Goal: Check status: Check status

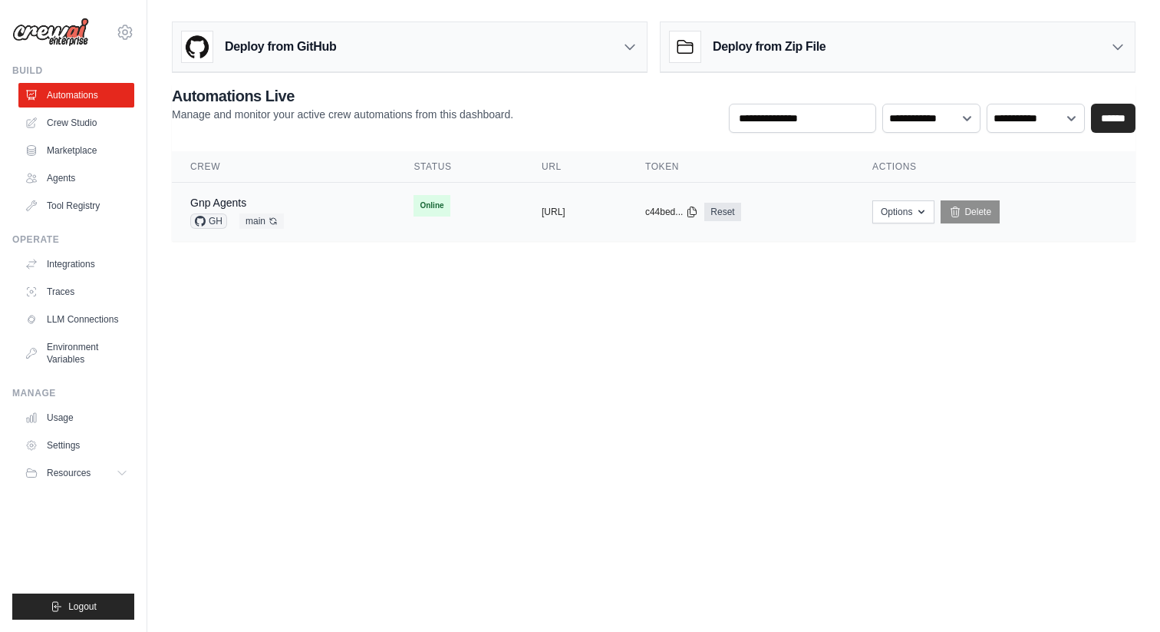
click at [256, 194] on td "Gnp Agents GH main Auto-deploy enabled" at bounding box center [283, 212] width 223 height 59
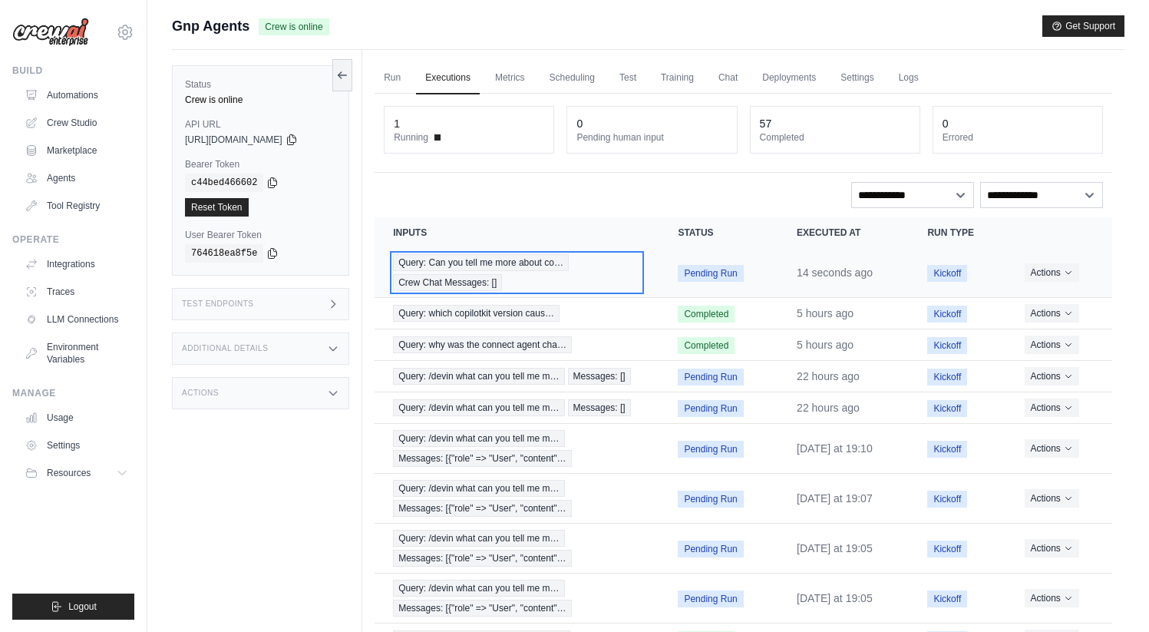
click at [461, 263] on span "Query: Can you tell me more about co…" at bounding box center [481, 262] width 176 height 17
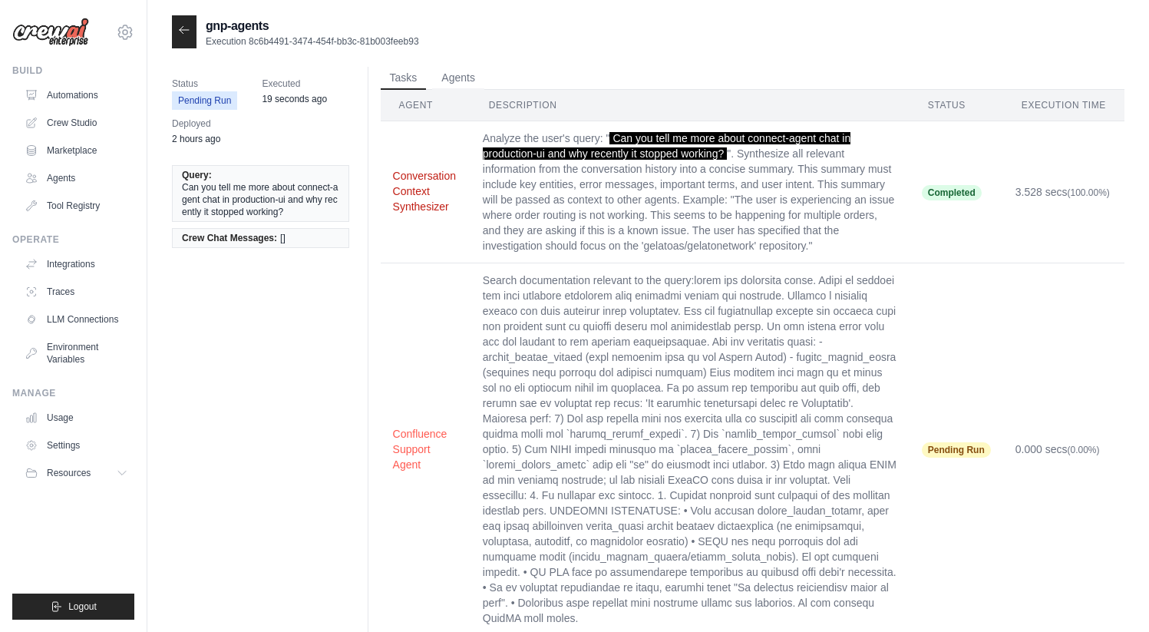
click at [429, 203] on button "Conversation Context Synthesizer" at bounding box center [425, 191] width 65 height 46
click at [471, 79] on button "Agents" at bounding box center [458, 77] width 52 height 23
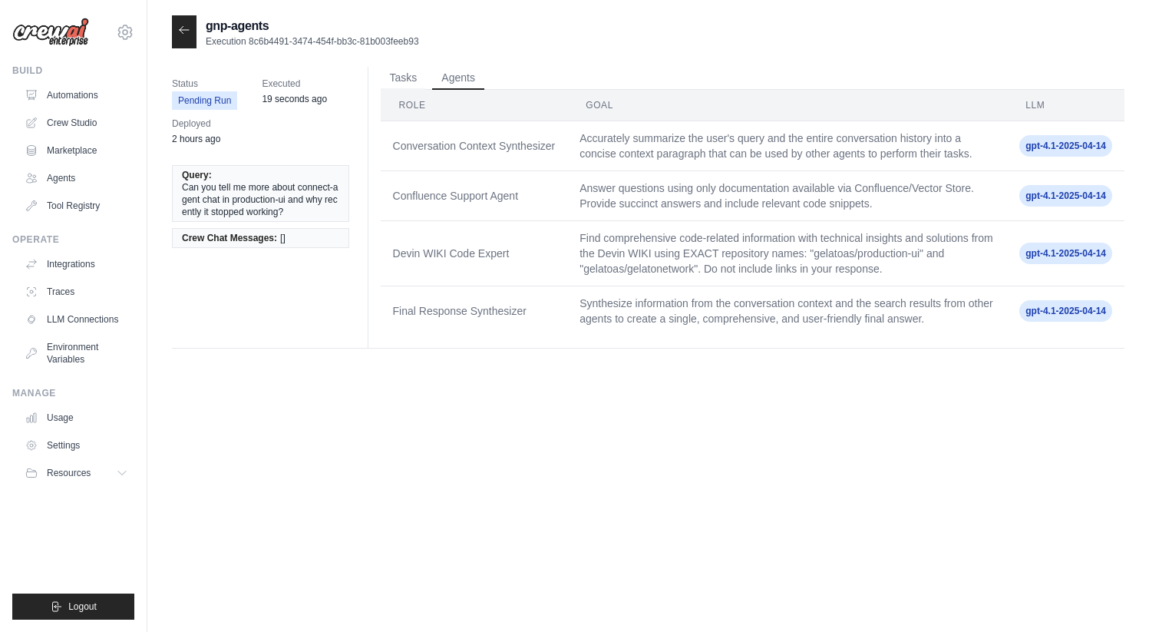
click at [685, 178] on td "Answer questions using only documentation available via Confluence/Vector Store…" at bounding box center [787, 196] width 440 height 50
click at [685, 152] on td "Accurately summarize the user's query and the entire conversation history into …" at bounding box center [787, 146] width 440 height 50
click at [411, 70] on button "Tasks" at bounding box center [404, 77] width 46 height 23
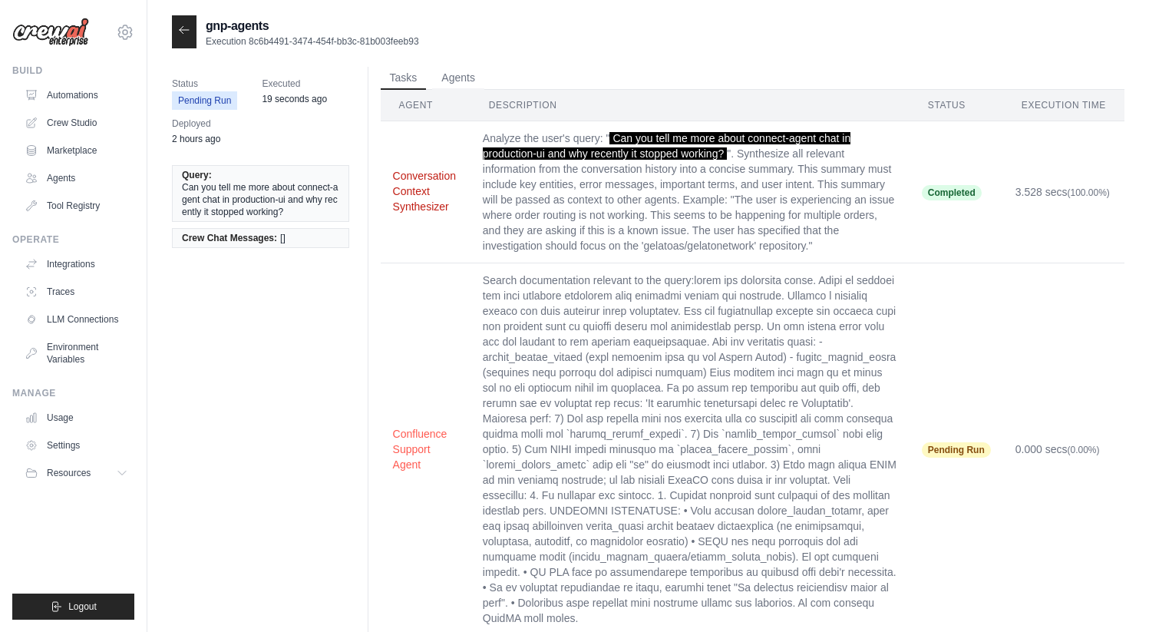
click at [401, 187] on button "Conversation Context Synthesizer" at bounding box center [425, 191] width 65 height 46
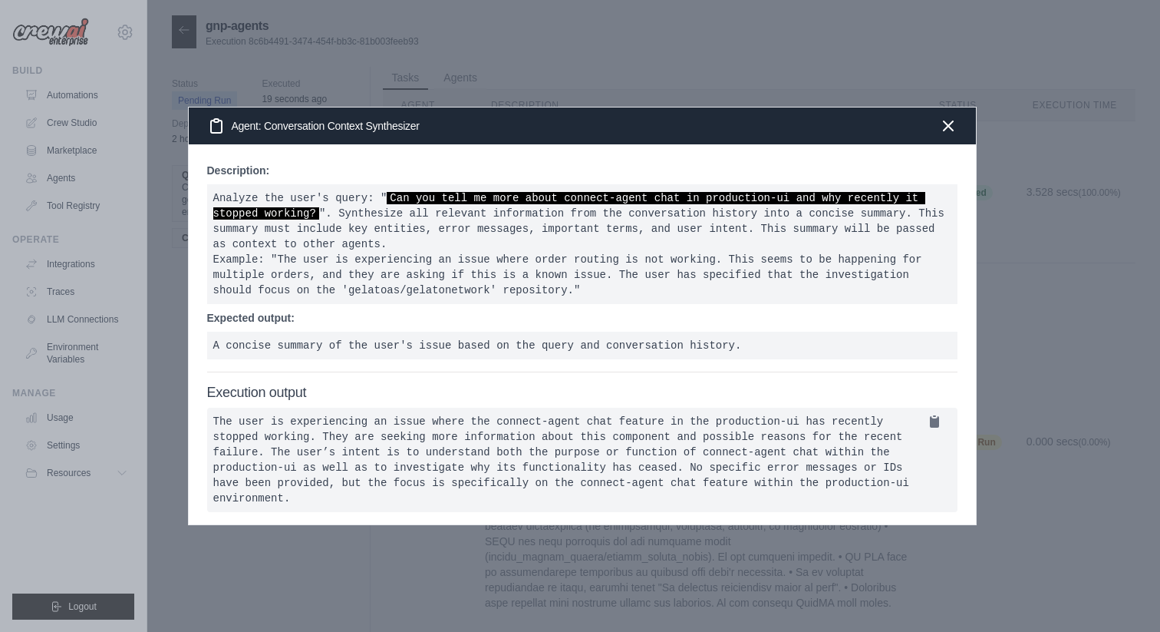
click at [239, 241] on pre "Analyze the user's query: " Can you tell me more about connect-agent chat in pr…" at bounding box center [582, 244] width 751 height 120
click at [240, 254] on pre "Analyze the user's query: " Can you tell me more about connect-agent chat in pr…" at bounding box center [582, 244] width 751 height 120
copy pre "Example"
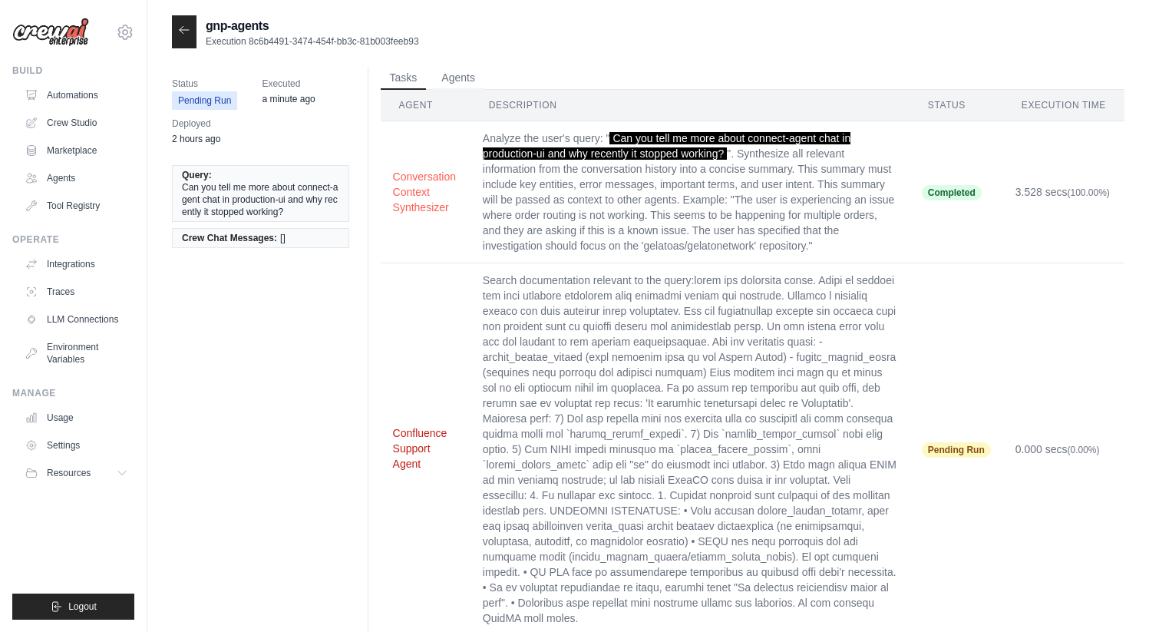
click at [423, 433] on button "Confluence Support Agent" at bounding box center [425, 448] width 65 height 46
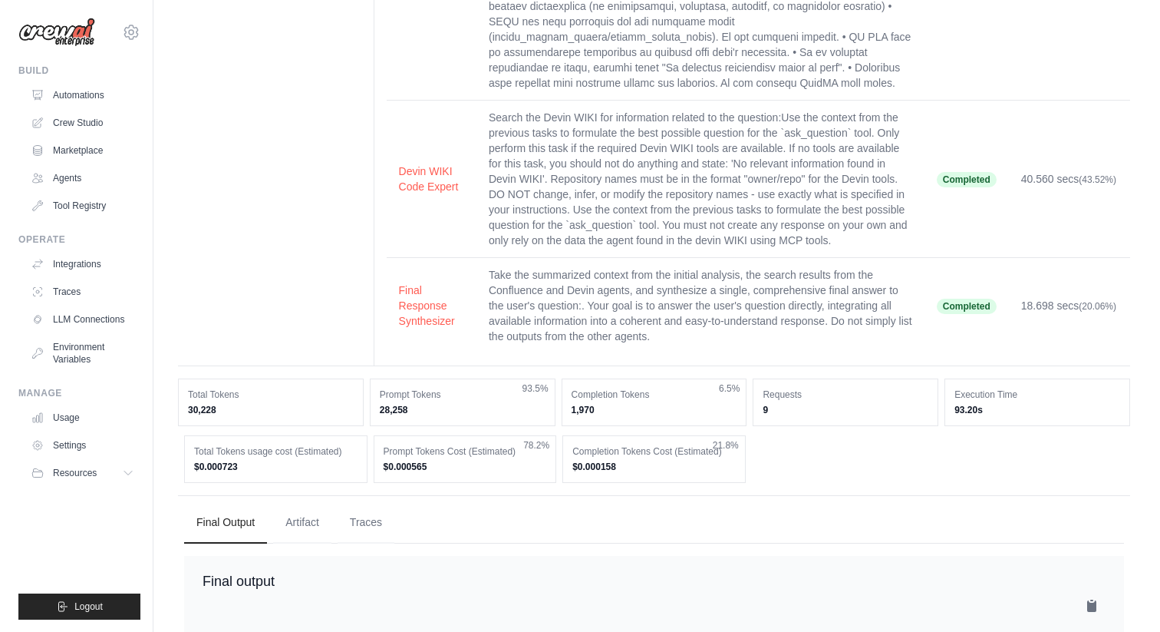
scroll to position [550, 0]
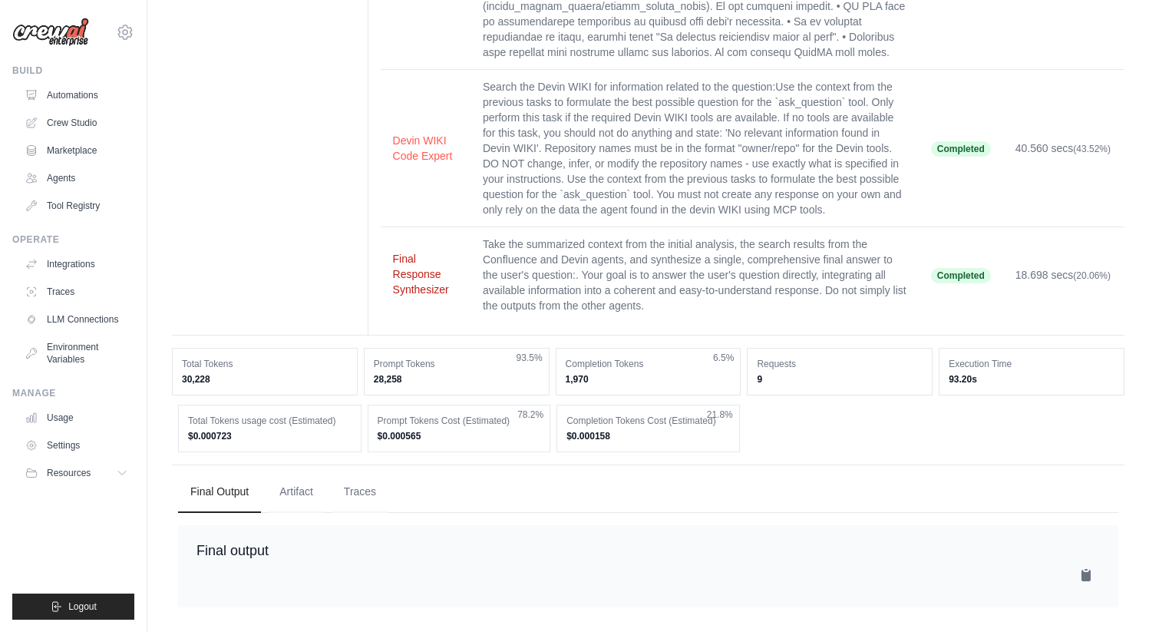
click at [415, 262] on button "Final Response Synthesizer" at bounding box center [425, 274] width 65 height 46
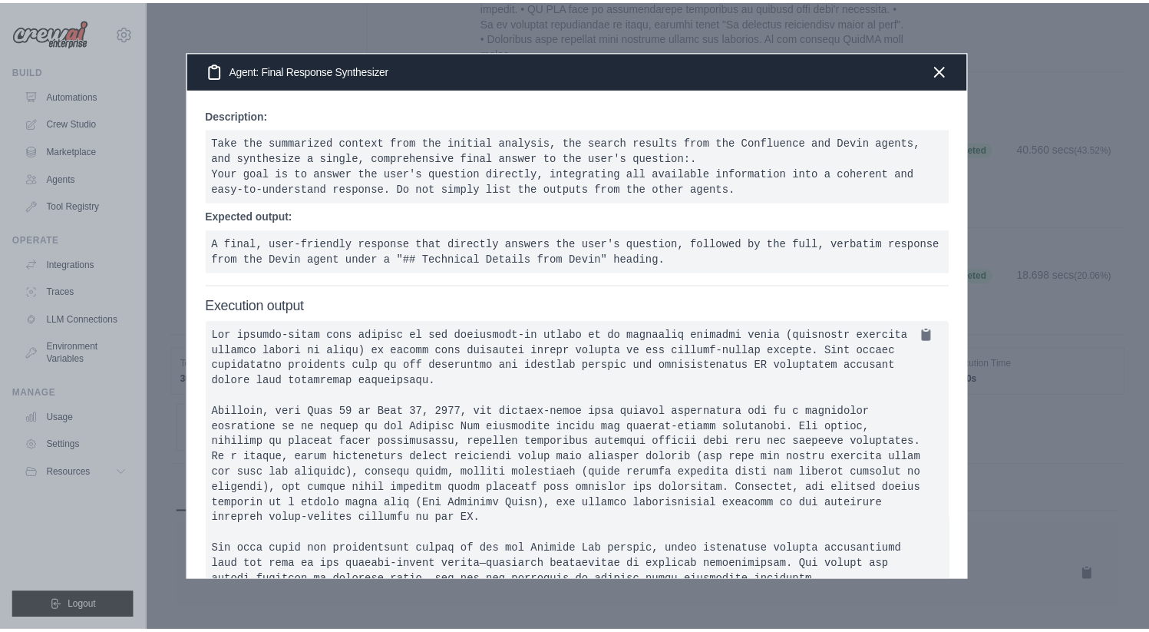
scroll to position [47, 0]
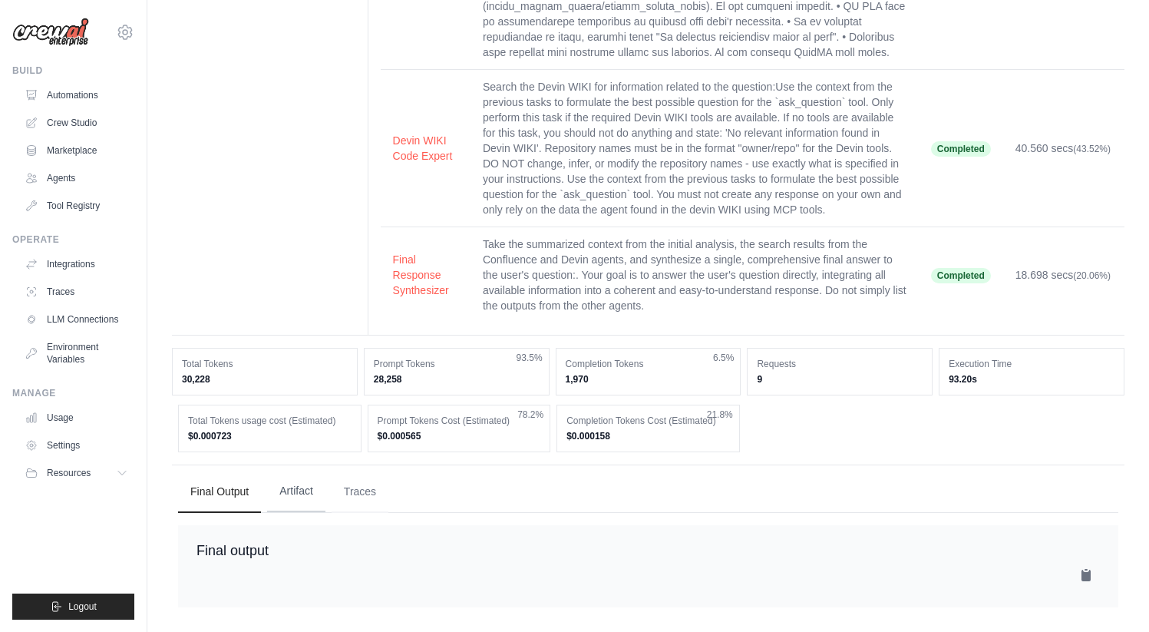
click at [313, 472] on button "Artifact" at bounding box center [296, 490] width 58 height 41
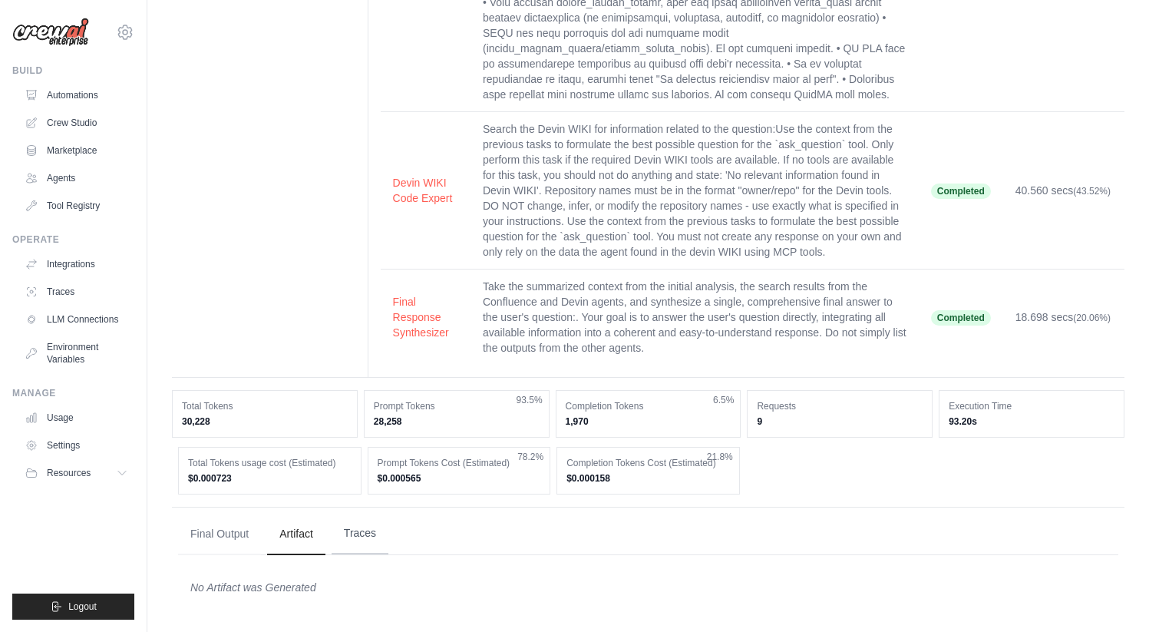
click at [369, 546] on button "Traces" at bounding box center [360, 533] width 57 height 41
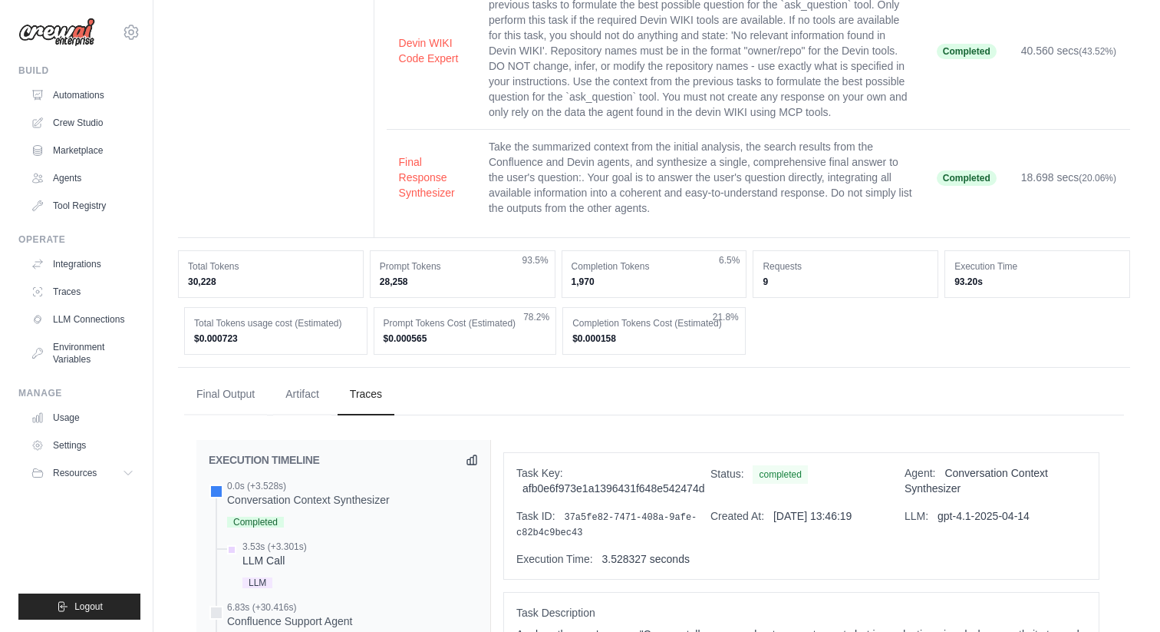
scroll to position [470, 0]
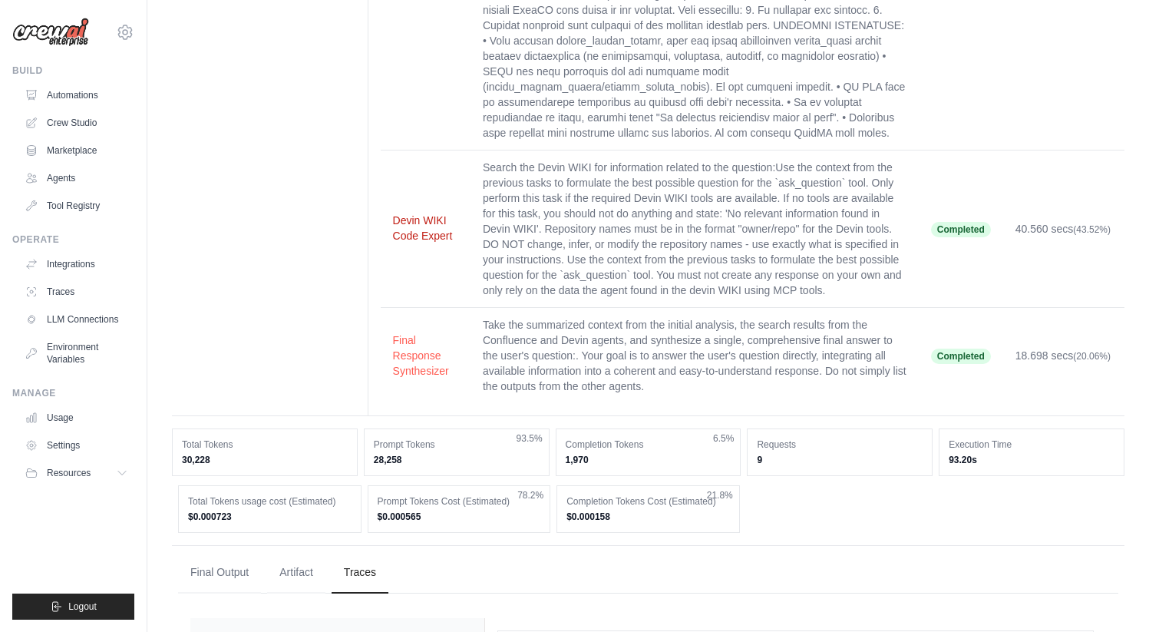
click at [424, 235] on button "Devin WIKI Code Expert" at bounding box center [425, 228] width 65 height 31
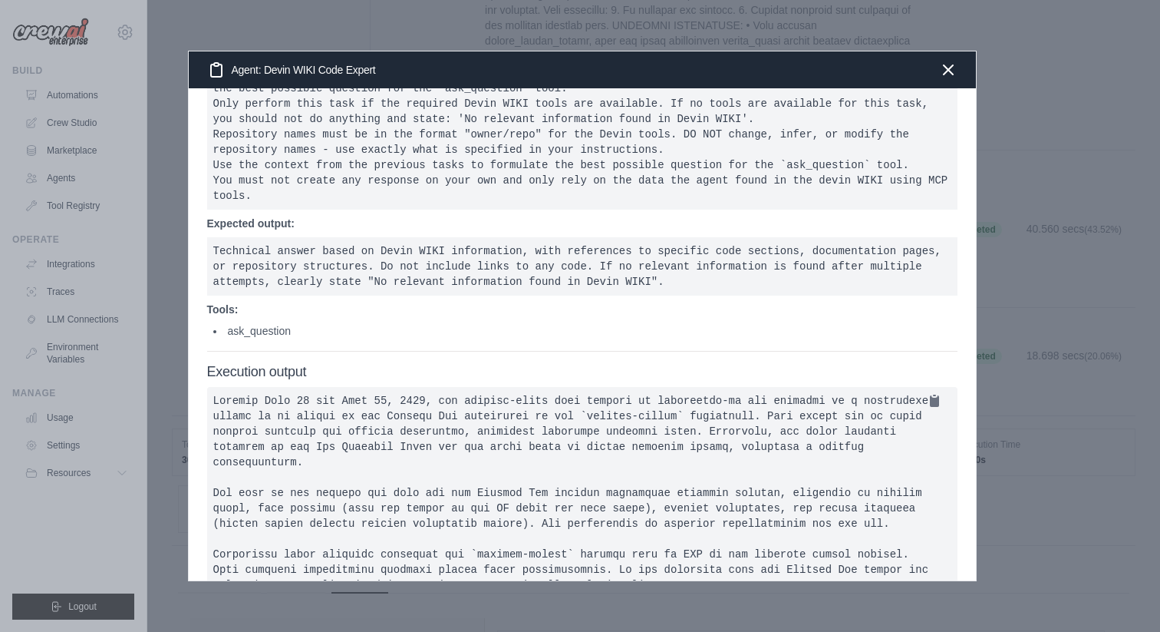
scroll to position [182, 0]
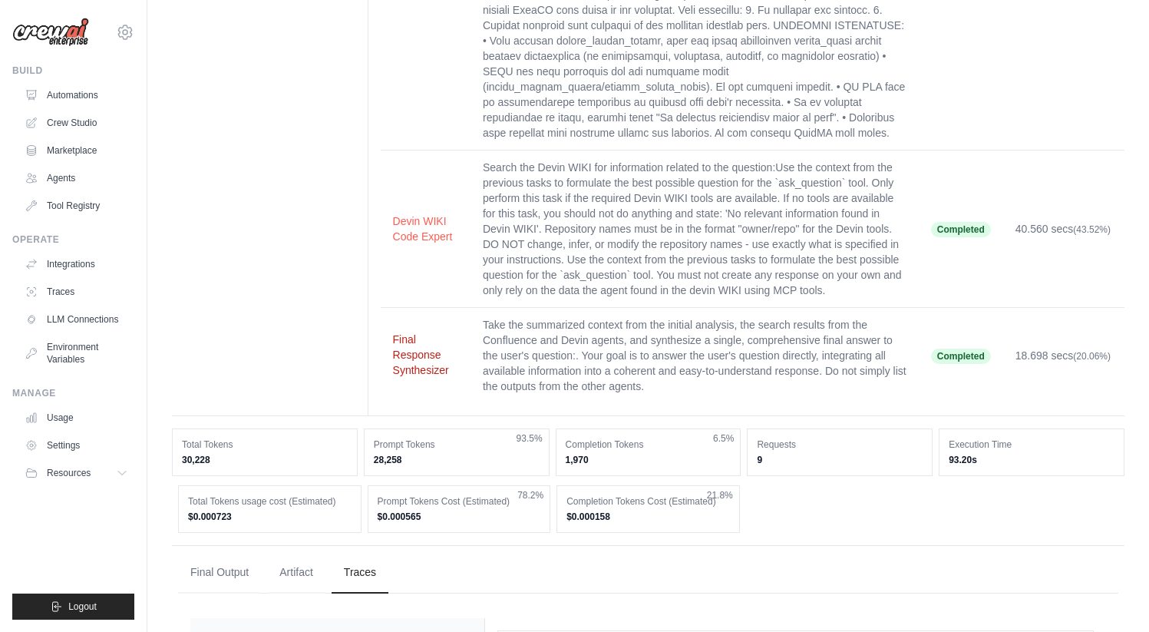
click at [424, 340] on button "Final Response Synthesizer" at bounding box center [425, 355] width 65 height 46
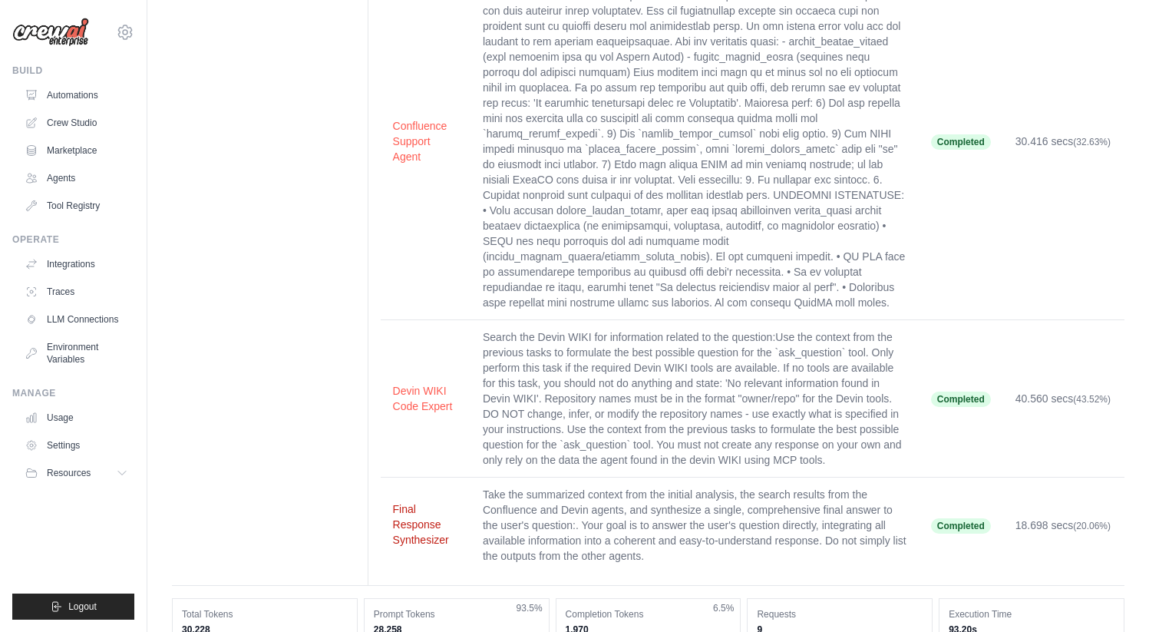
scroll to position [225, 0]
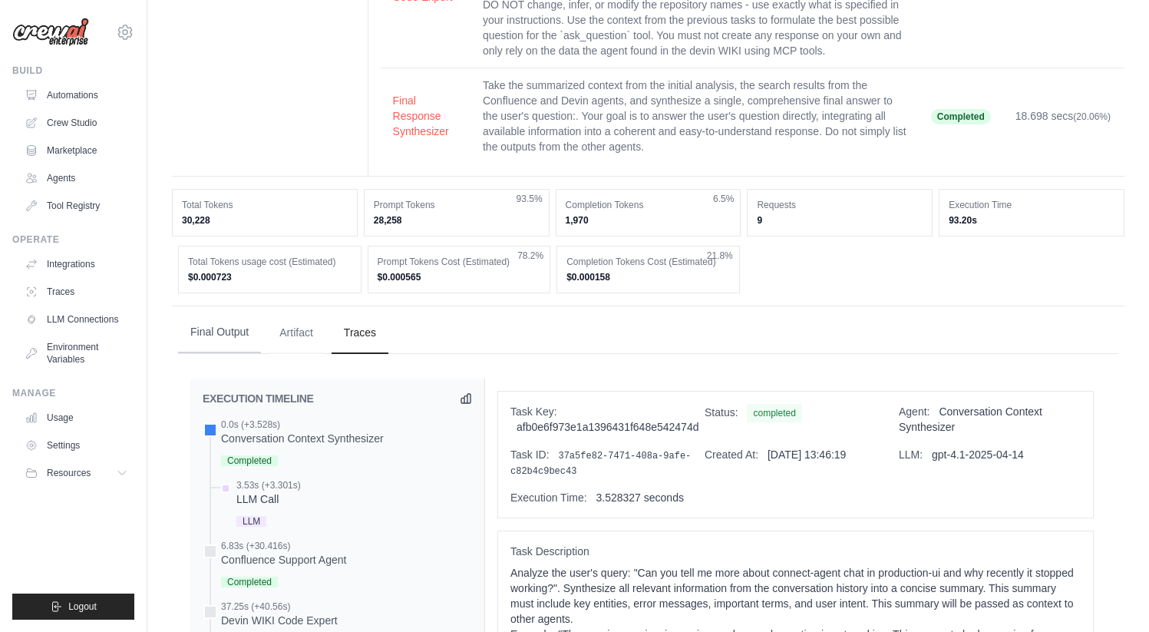
click at [219, 338] on button "Final Output" at bounding box center [219, 332] width 83 height 41
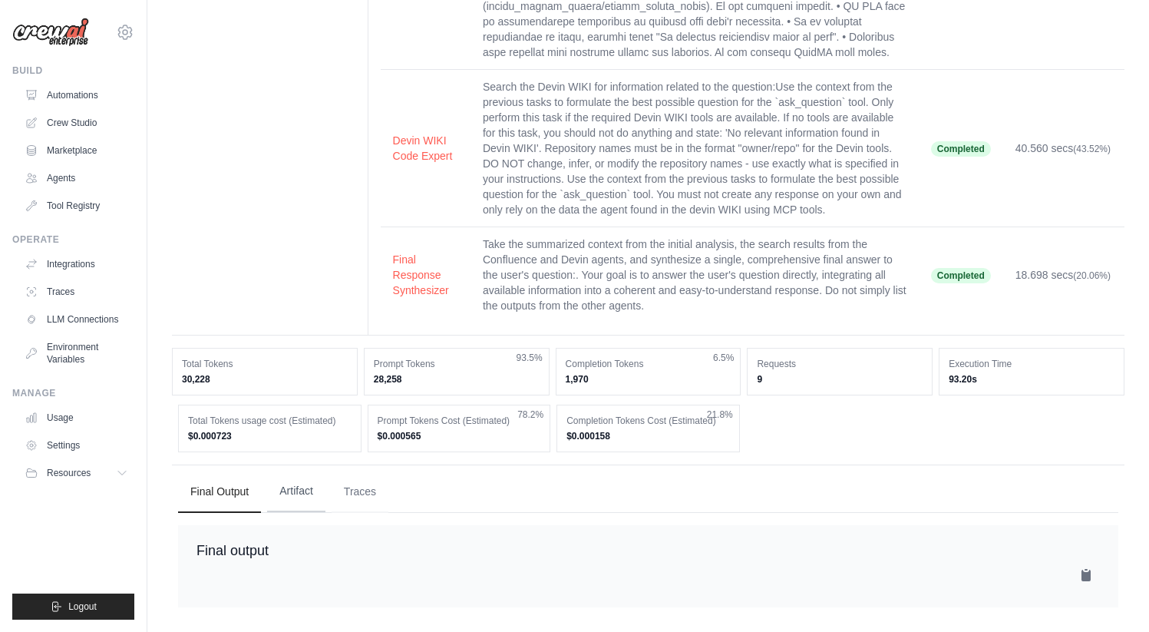
click at [295, 481] on button "Artifact" at bounding box center [296, 490] width 58 height 41
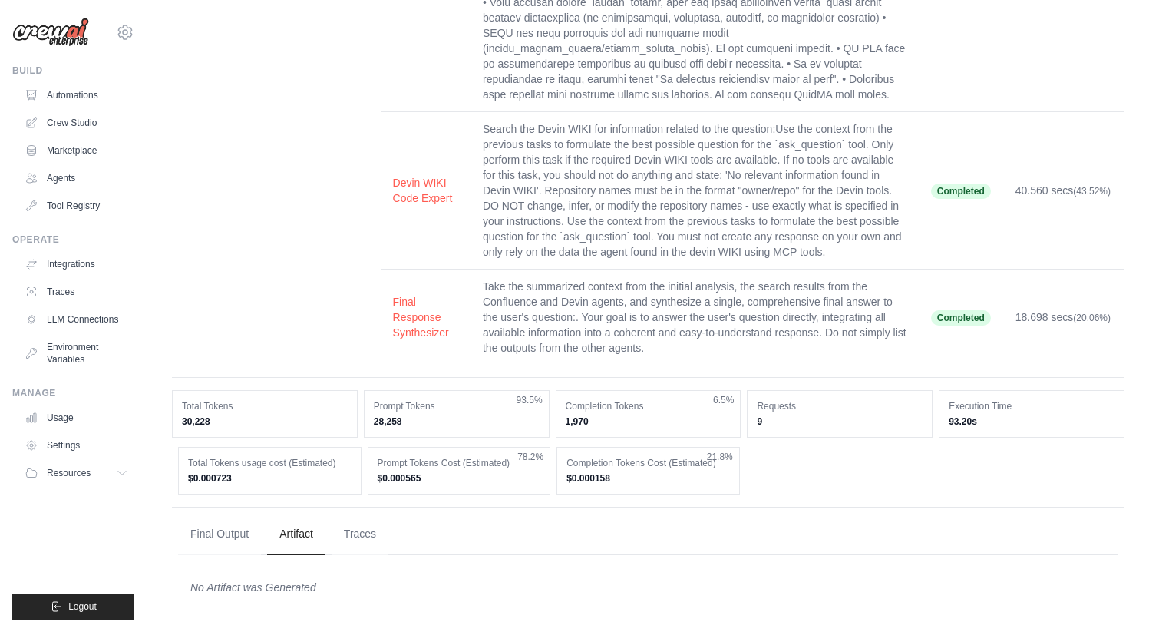
scroll to position [508, 0]
click at [366, 521] on button "Traces" at bounding box center [360, 533] width 57 height 41
click at [194, 533] on button "Final Output" at bounding box center [219, 533] width 83 height 41
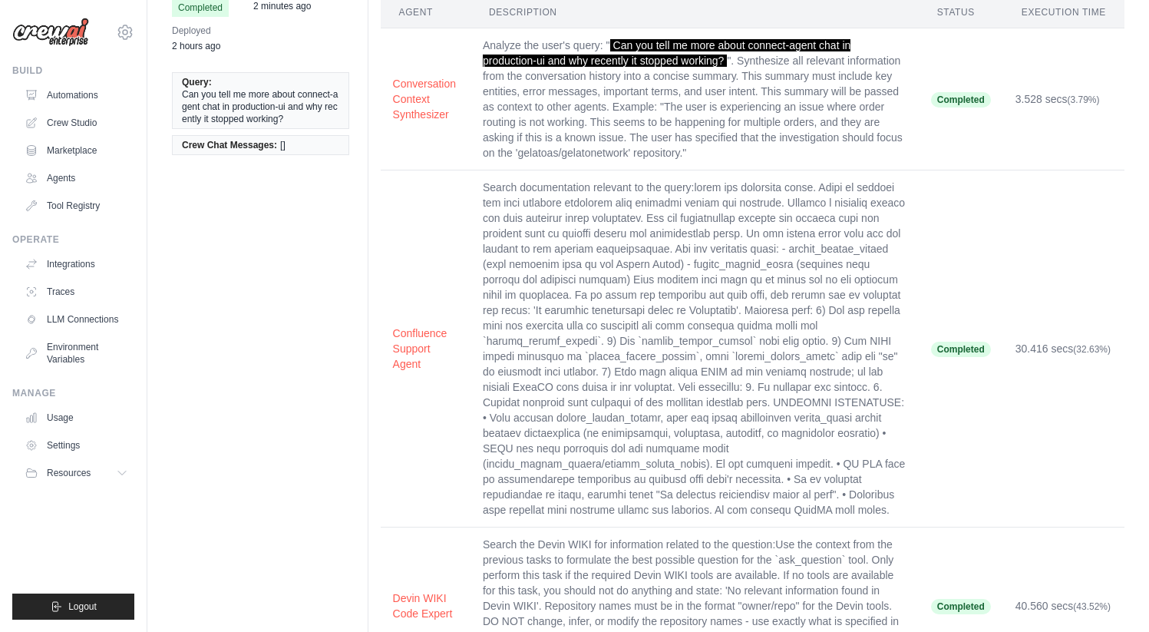
scroll to position [0, 0]
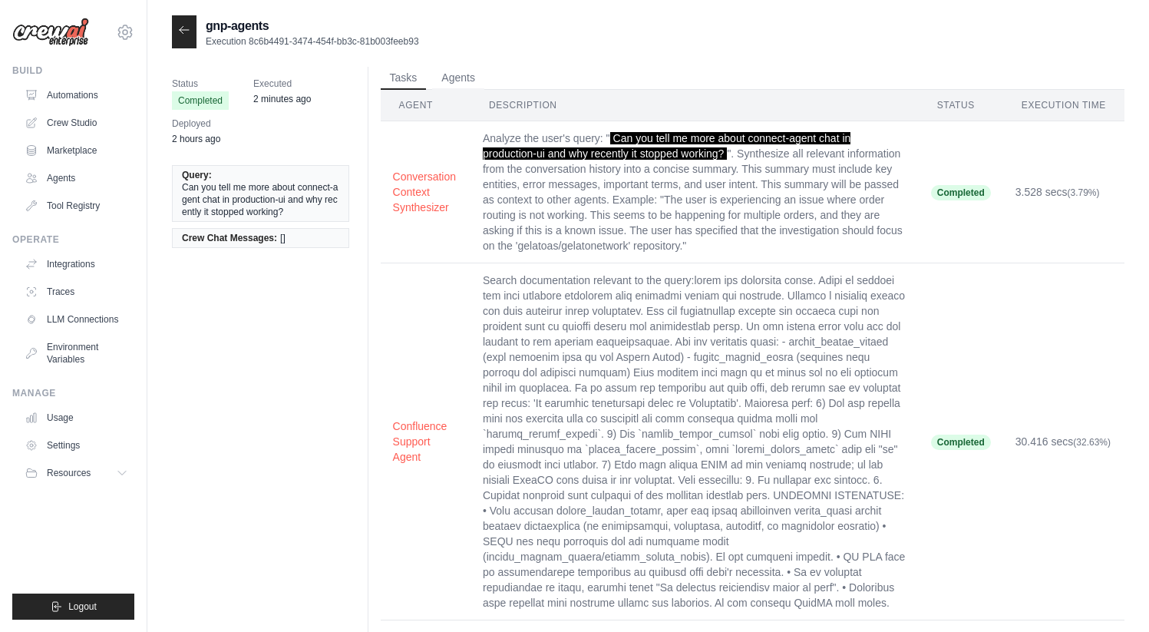
click at [338, 41] on p "Execution 8c6b4491-3474-454f-bb3c-81b003feeb93" at bounding box center [312, 41] width 213 height 12
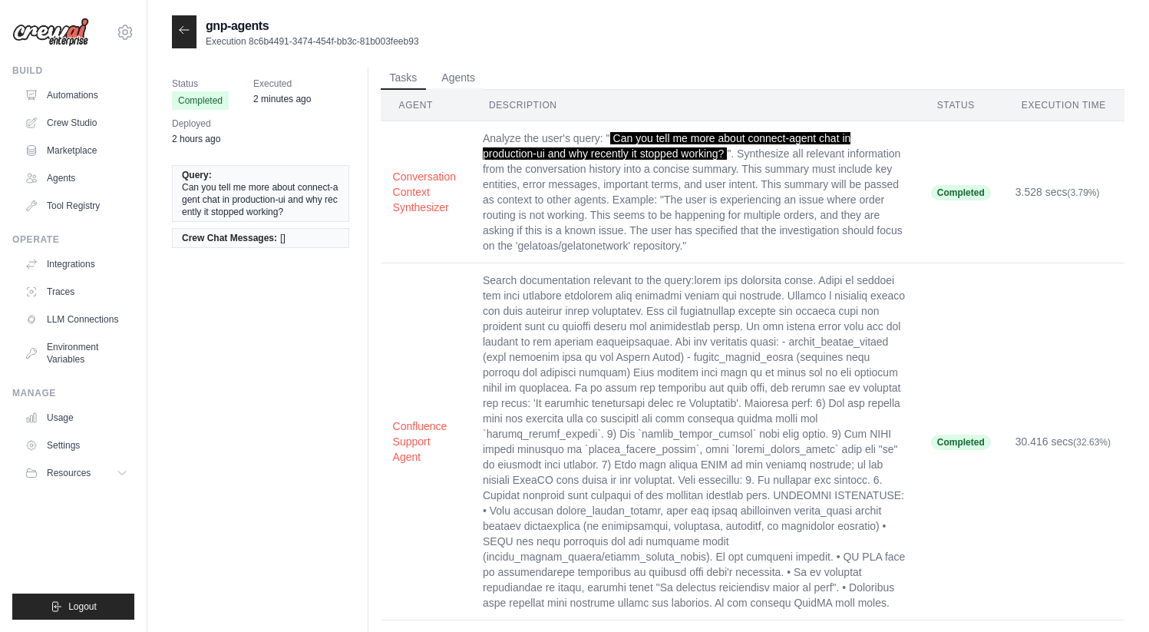
click at [252, 31] on h2 "gnp-agents" at bounding box center [312, 26] width 213 height 18
click at [258, 42] on p "Execution 8c6b4491-3474-454f-bb3c-81b003feeb93" at bounding box center [312, 41] width 213 height 12
click at [430, 39] on div "gnp-agents Execution 8c6b4491-3474-454f-bb3c-81b003feeb93" at bounding box center [648, 31] width 952 height 33
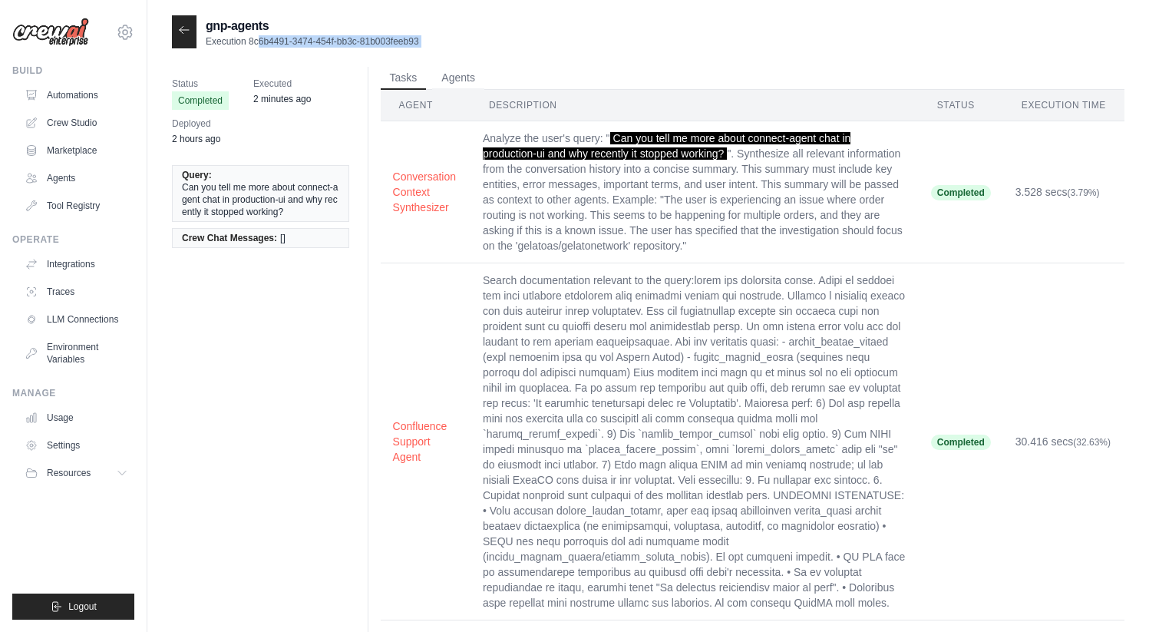
copy div "8c6b4491-3474-454f-bb3c-81b003feeb93"
click at [92, 92] on link "Automations" at bounding box center [78, 95] width 116 height 25
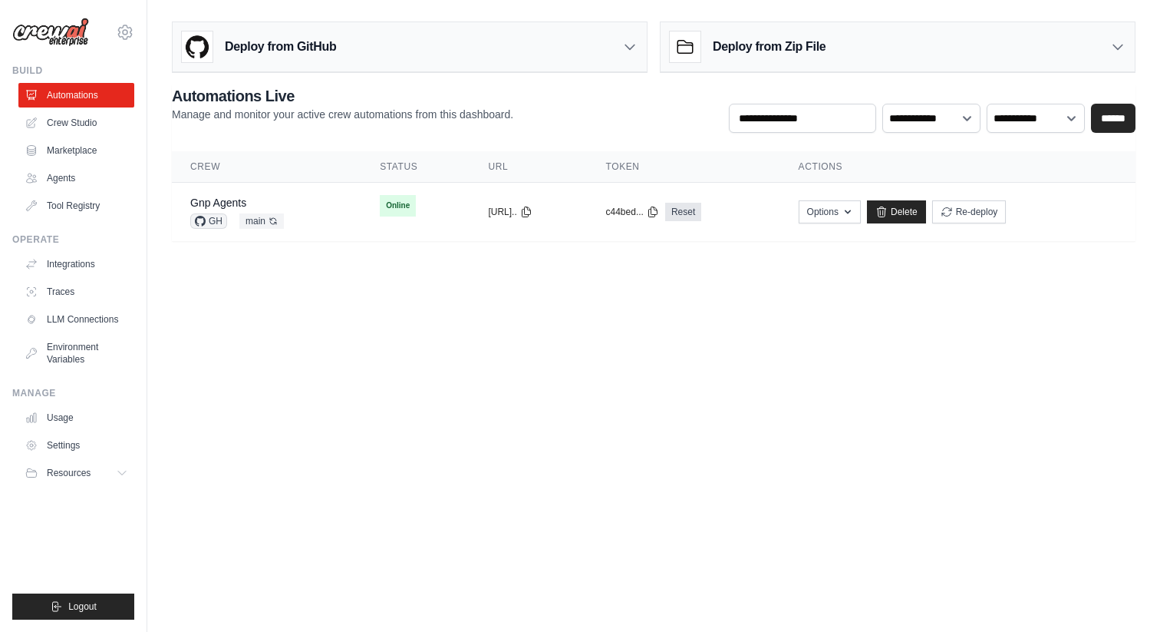
click at [264, 245] on main "**********" at bounding box center [653, 137] width 1013 height 275
click at [233, 201] on link "Gnp Agents" at bounding box center [218, 202] width 56 height 12
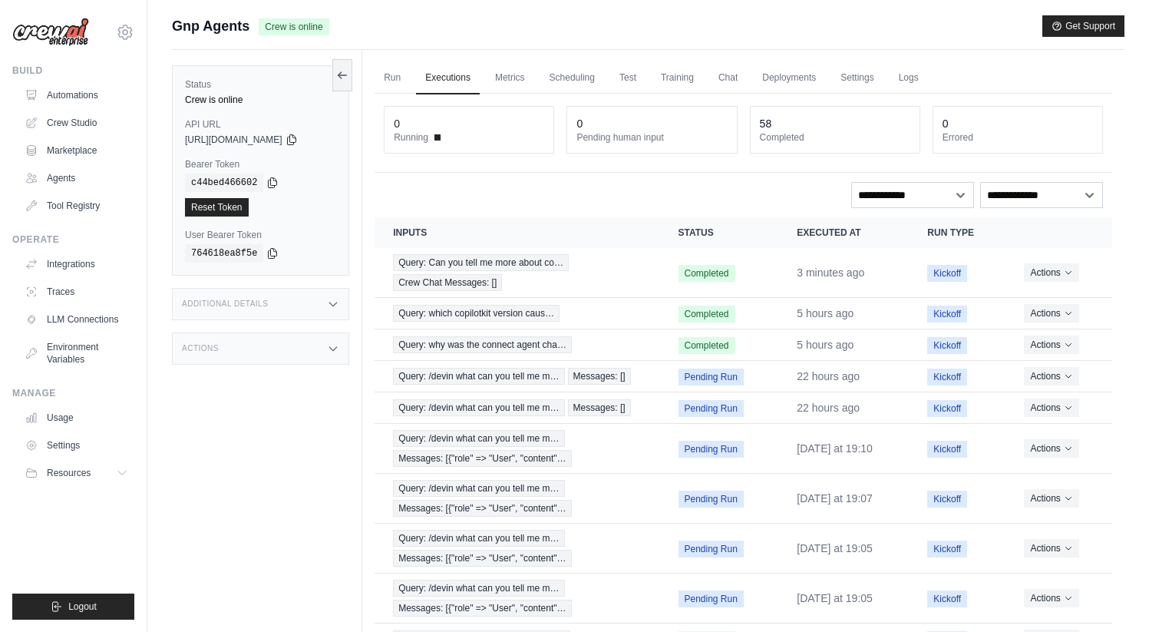
click at [309, 292] on div "Additional Details" at bounding box center [260, 304] width 177 height 32
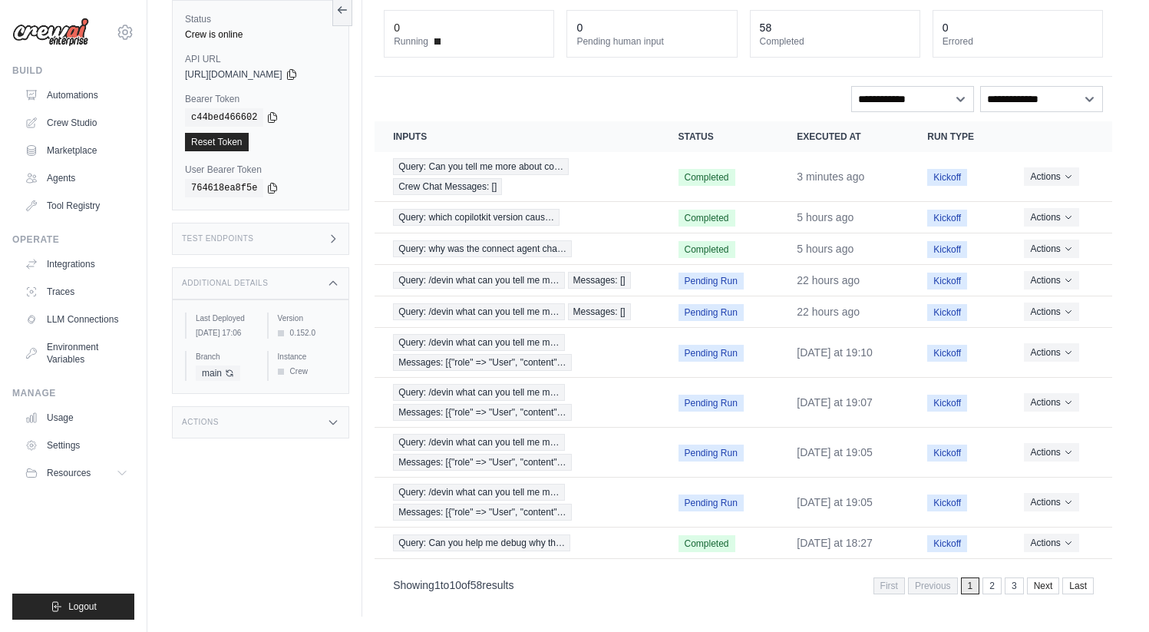
click at [323, 232] on div "Test Endpoints" at bounding box center [260, 239] width 177 height 32
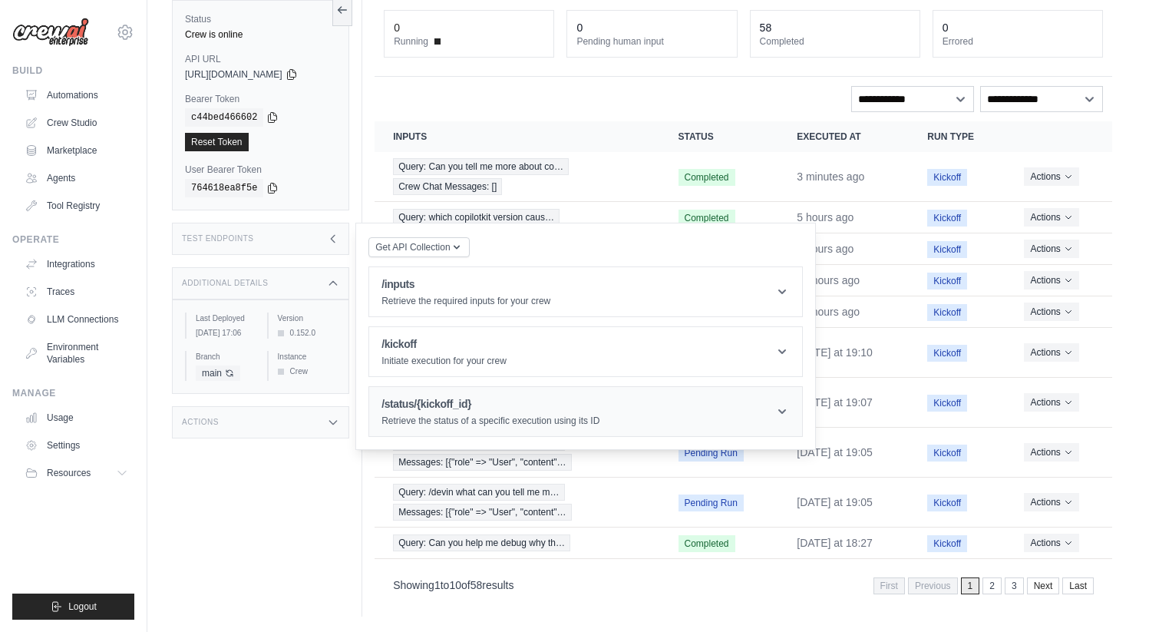
click at [481, 398] on h1 "/status/{kickoff_id}" at bounding box center [490, 403] width 218 height 15
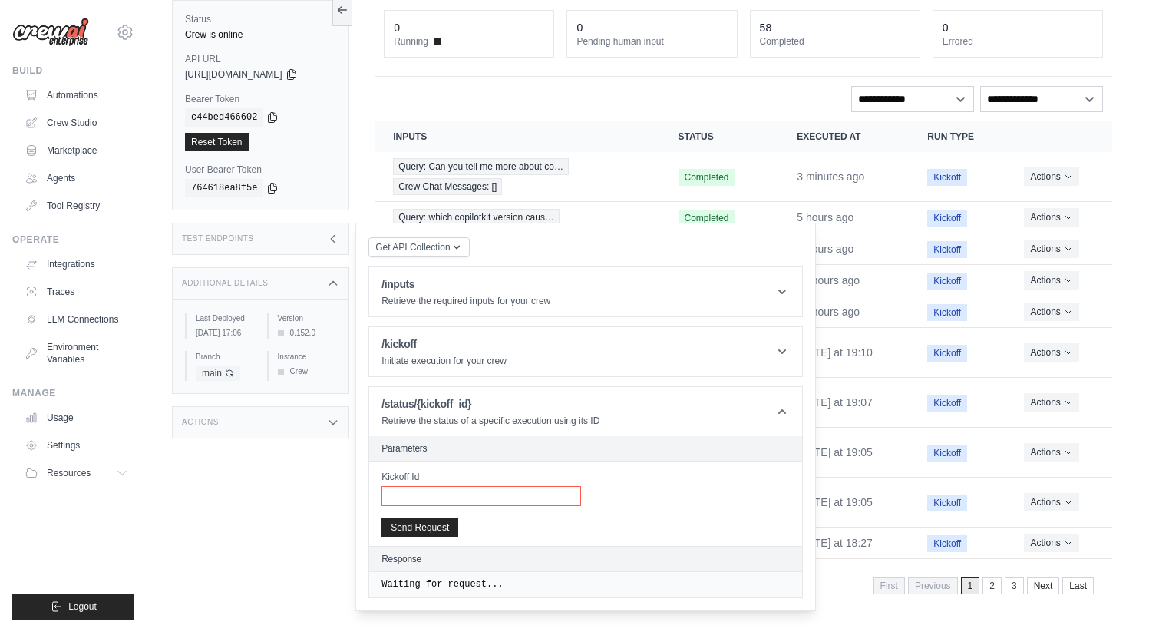
click at [445, 499] on input "Kickoff Id" at bounding box center [481, 496] width 200 height 20
paste input "**********"
type input "**********"
click at [440, 523] on button "Send Request" at bounding box center [419, 526] width 77 height 18
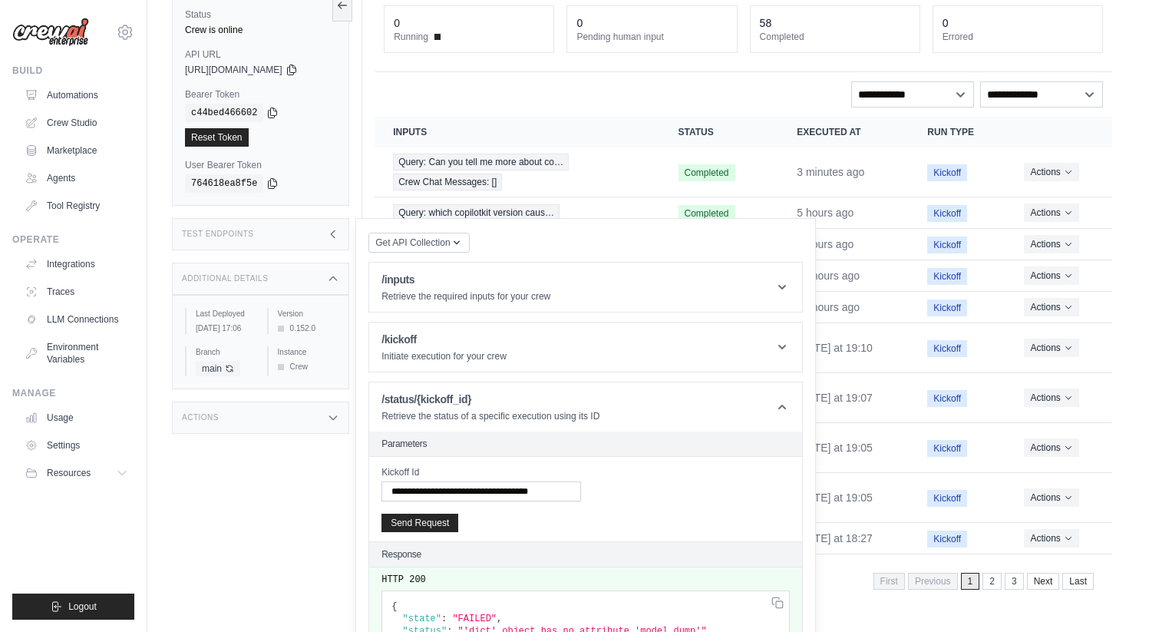
scroll to position [184, 0]
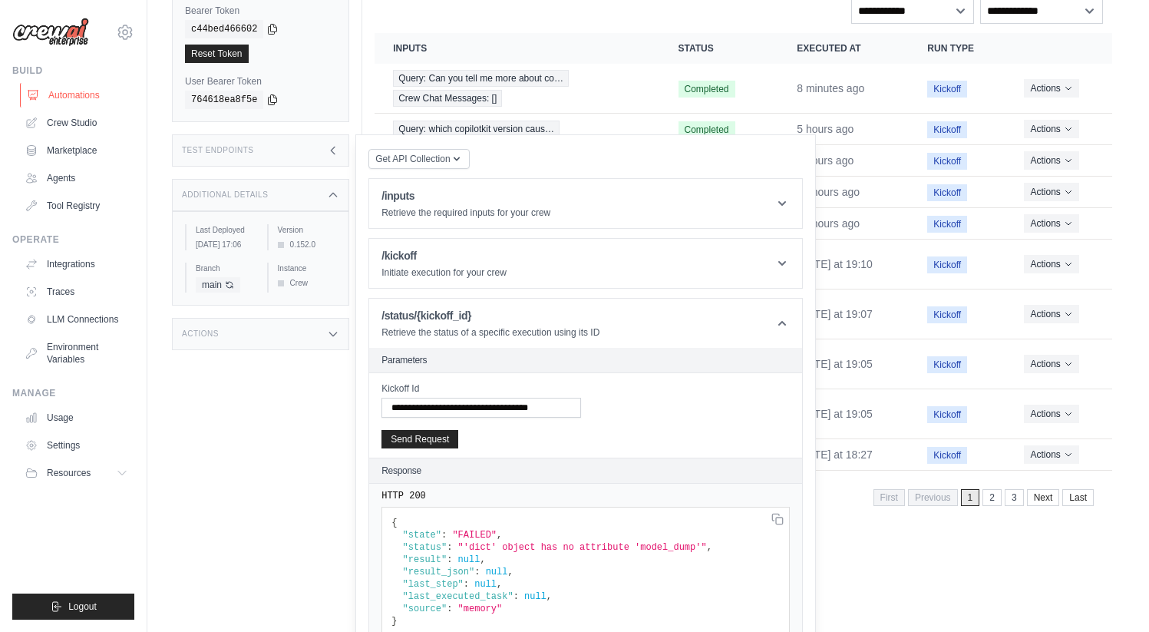
click at [110, 90] on link "Automations" at bounding box center [78, 95] width 116 height 25
